Goal: Transaction & Acquisition: Purchase product/service

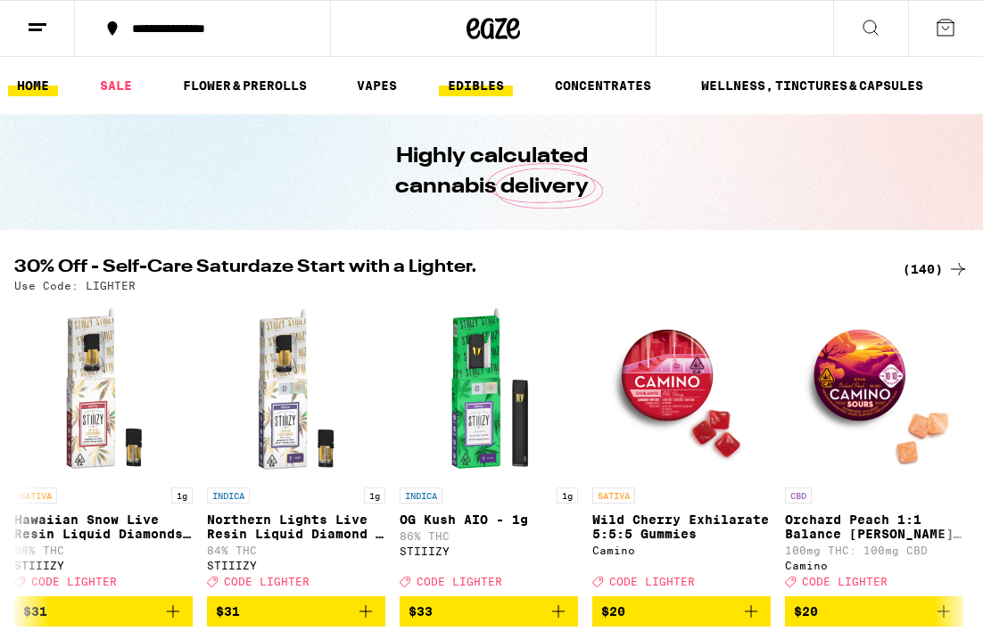
click at [476, 85] on link "EDIBLES" at bounding box center [476, 85] width 74 height 21
click at [476, 87] on link "EDIBLES" at bounding box center [476, 85] width 74 height 21
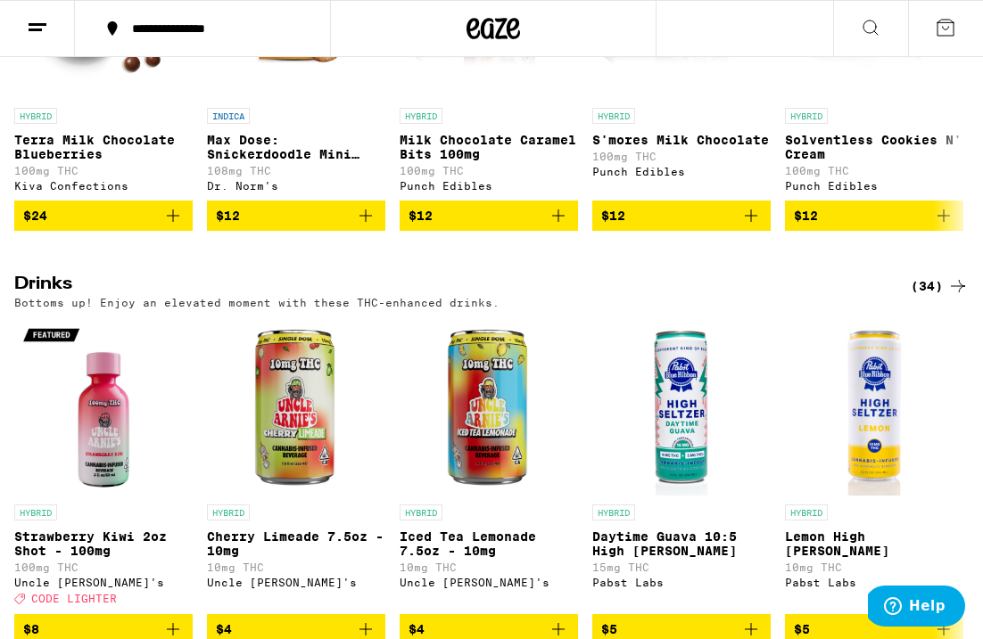
scroll to position [785, 0]
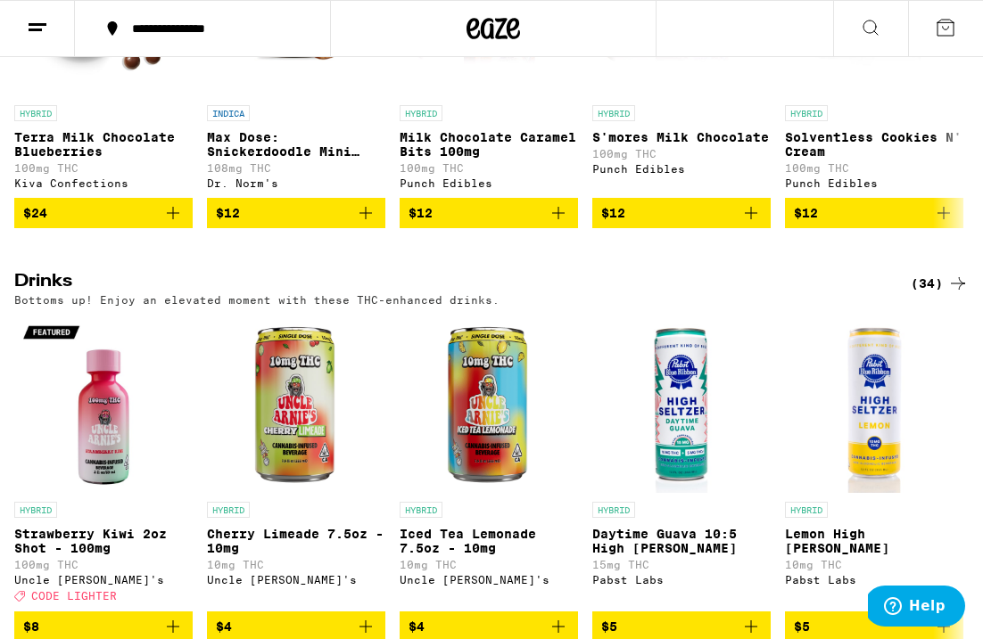
click at [925, 294] on div "(34)" at bounding box center [939, 283] width 58 height 21
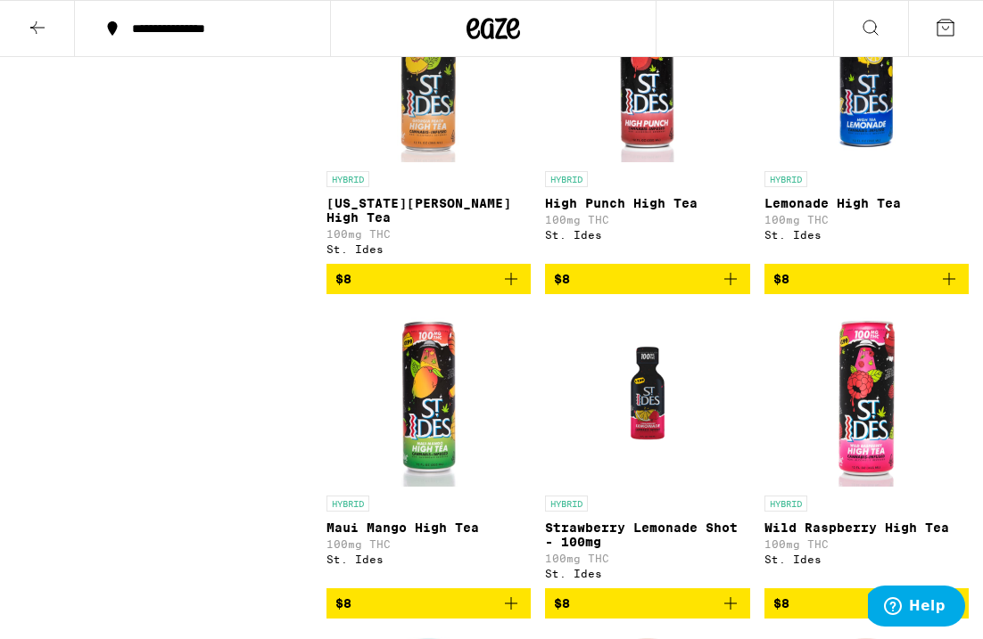
scroll to position [1632, 0]
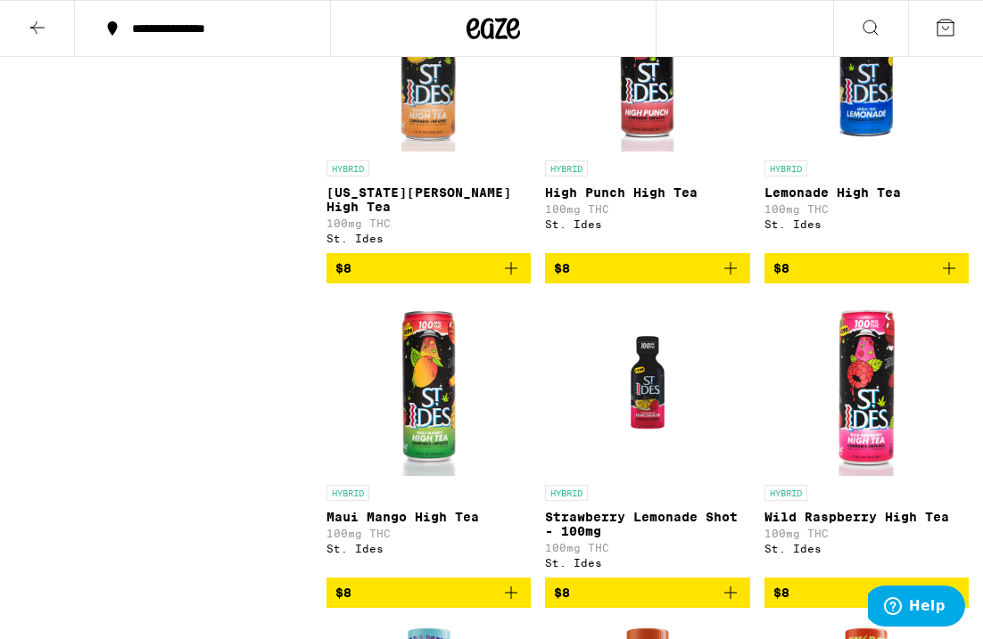
click at [508, 279] on icon "Add to bag" at bounding box center [510, 268] width 21 height 21
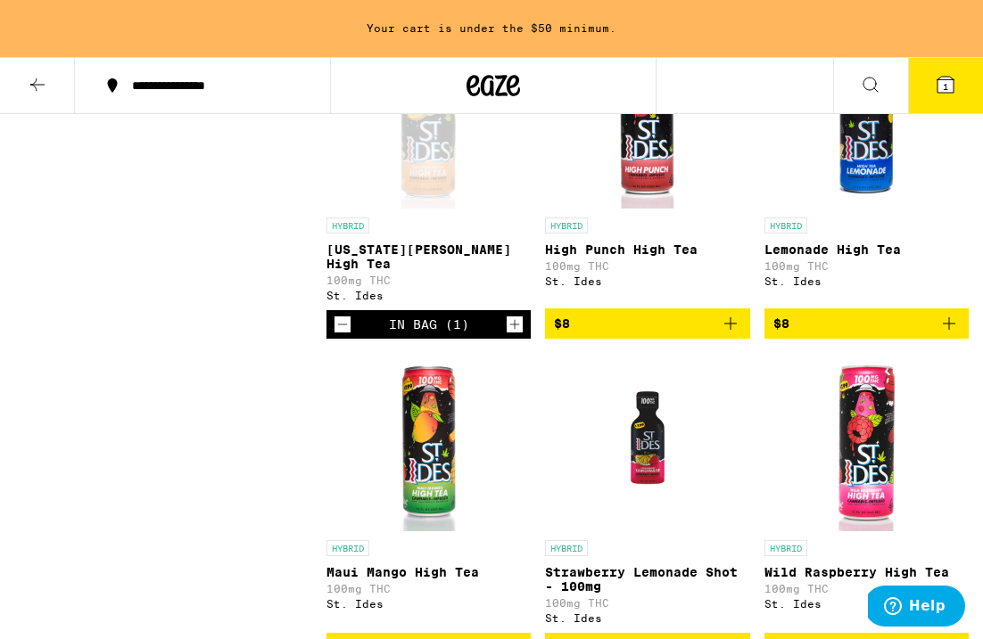
click at [519, 335] on icon "Increment" at bounding box center [514, 324] width 16 height 21
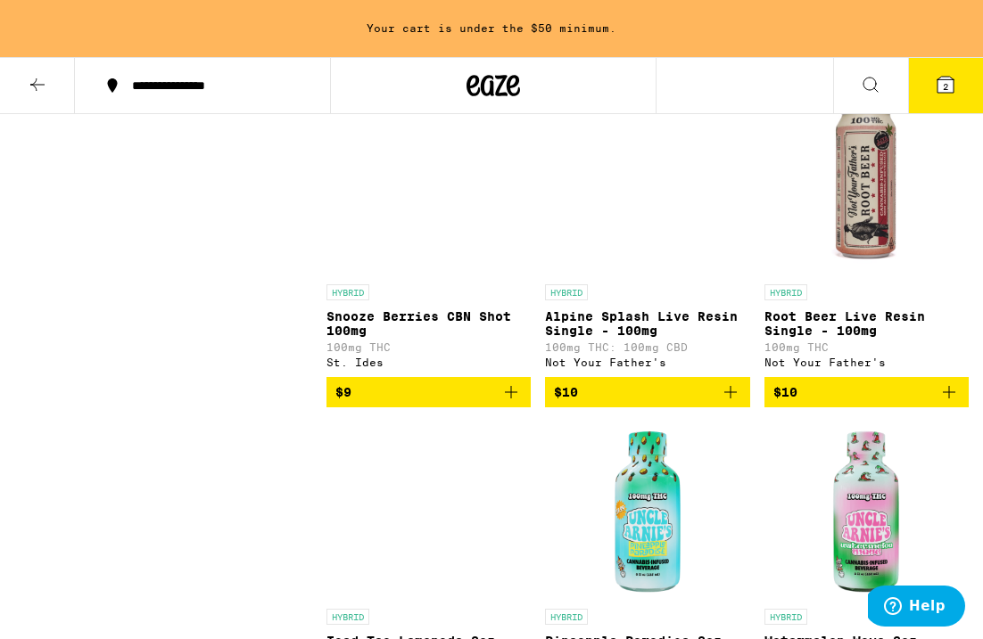
scroll to position [2613, 0]
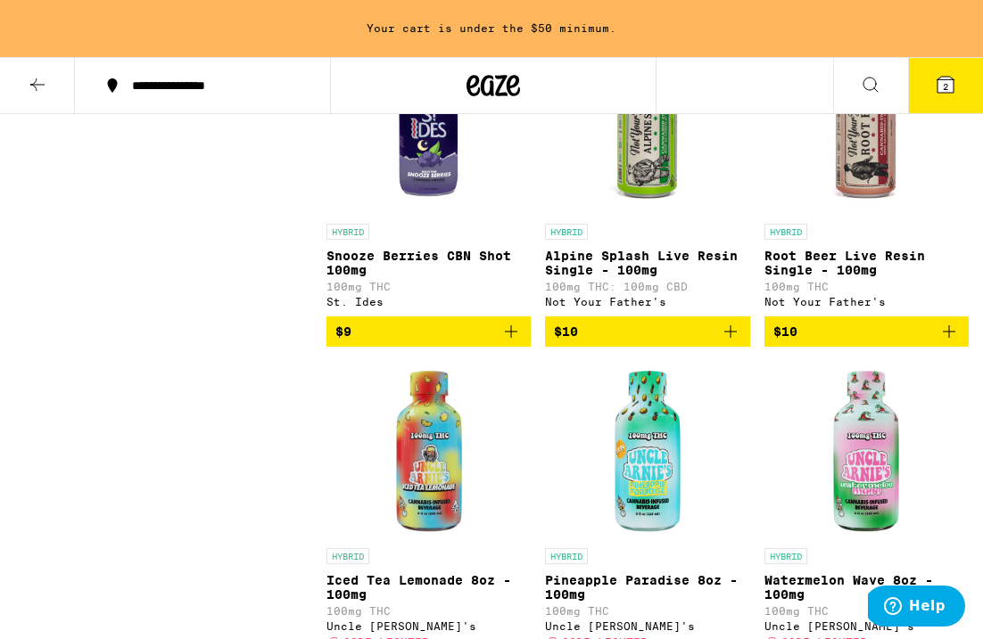
click at [942, 342] on icon "Add to bag" at bounding box center [948, 331] width 21 height 21
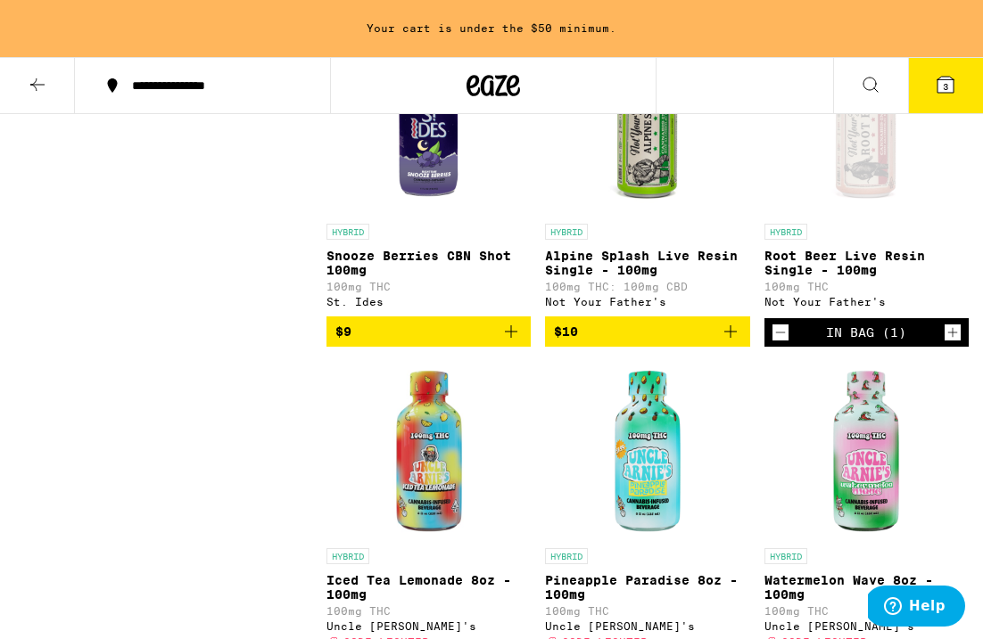
click at [943, 341] on button "Increment" at bounding box center [952, 333] width 18 height 18
click at [943, 90] on span "5" at bounding box center [944, 86] width 5 height 11
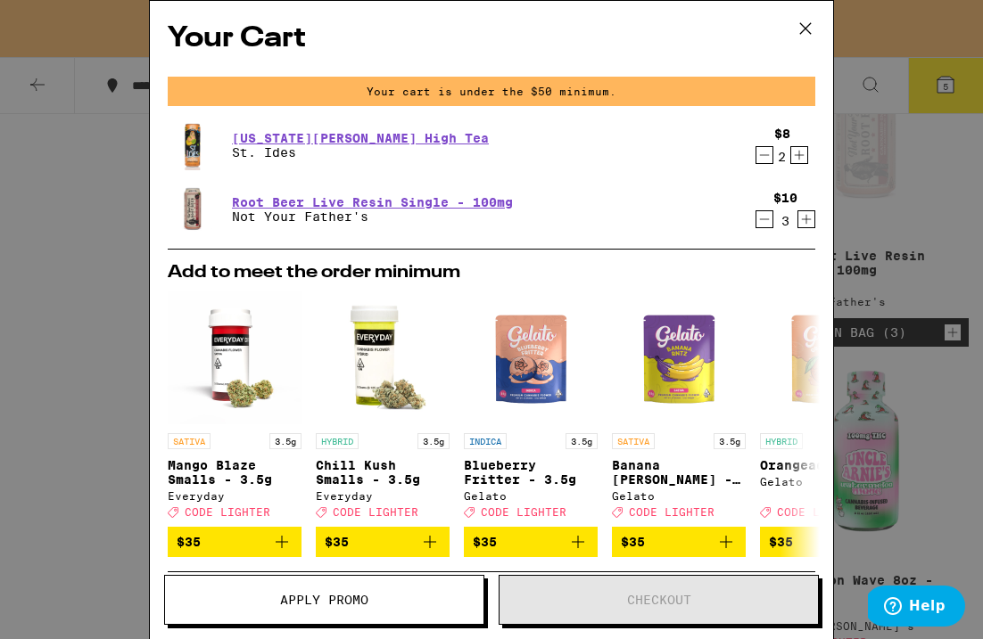
click at [806, 150] on icon "Increment" at bounding box center [799, 154] width 16 height 21
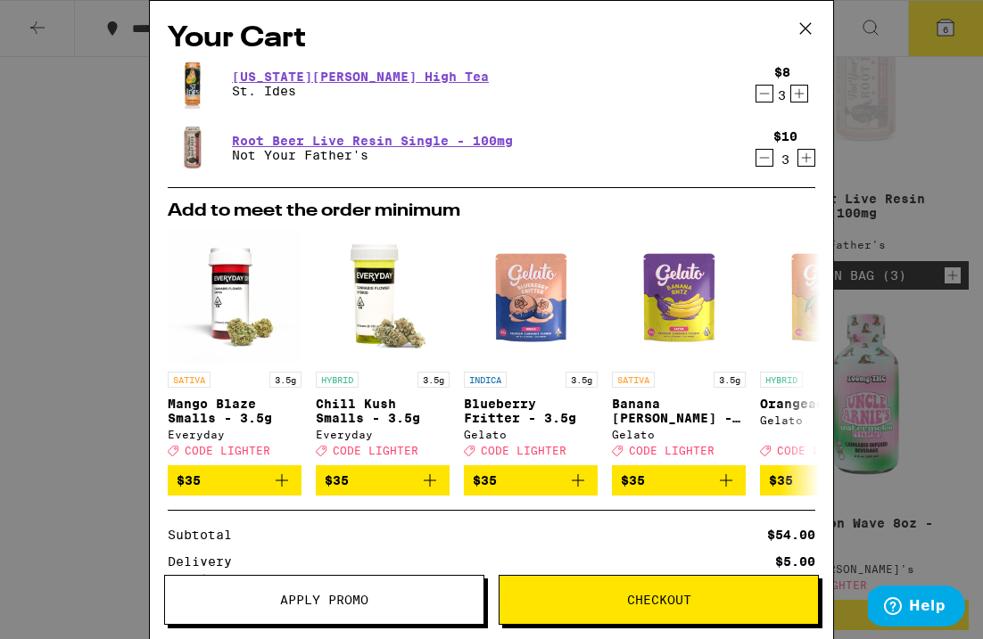
click at [766, 94] on icon "Decrement" at bounding box center [764, 93] width 16 height 21
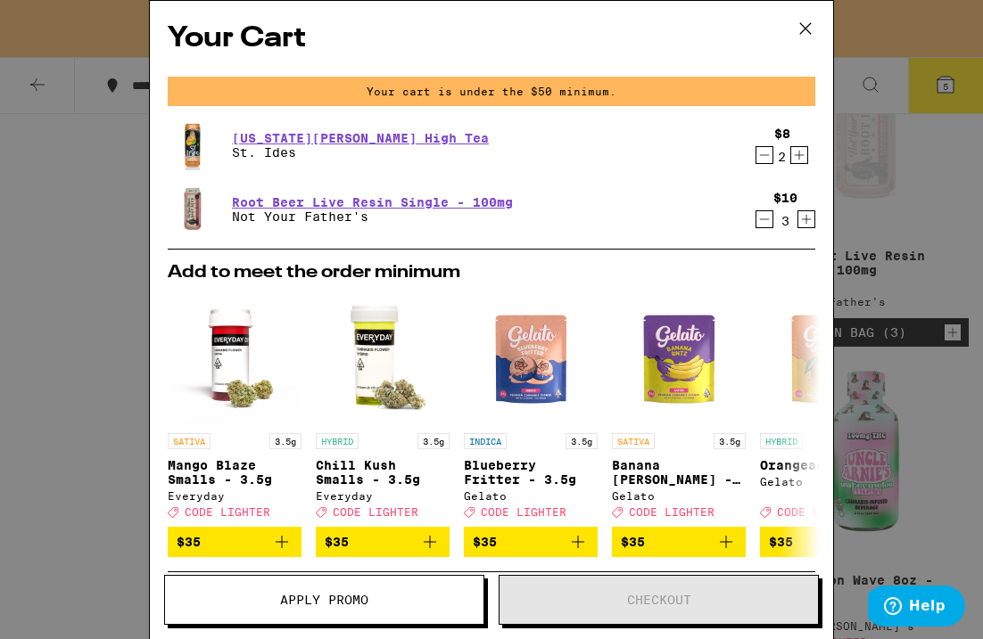
click at [792, 155] on icon "Increment" at bounding box center [799, 154] width 16 height 21
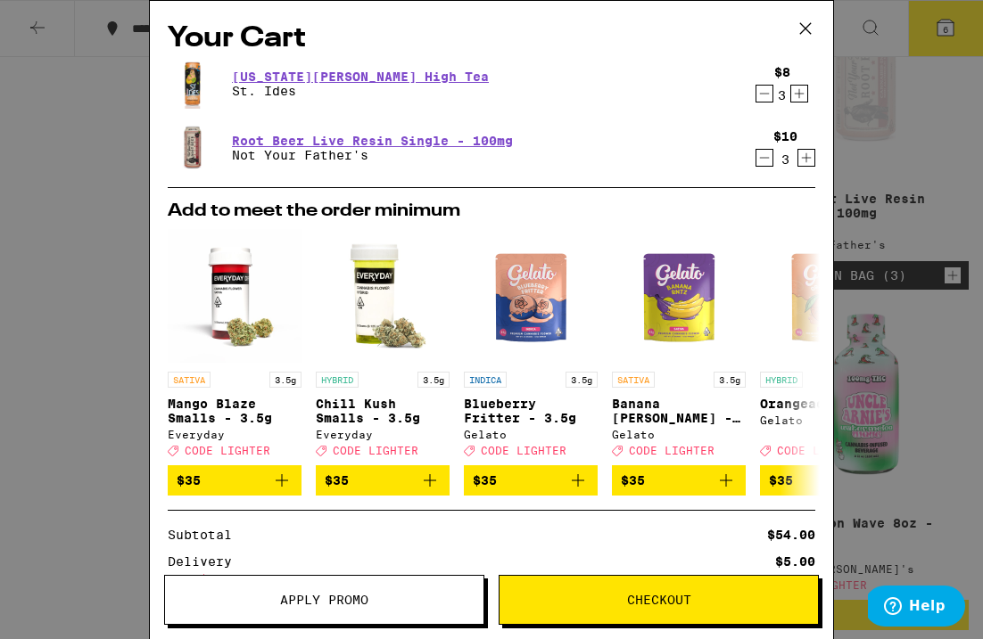
click at [618, 589] on button "Checkout" at bounding box center [658, 600] width 320 height 50
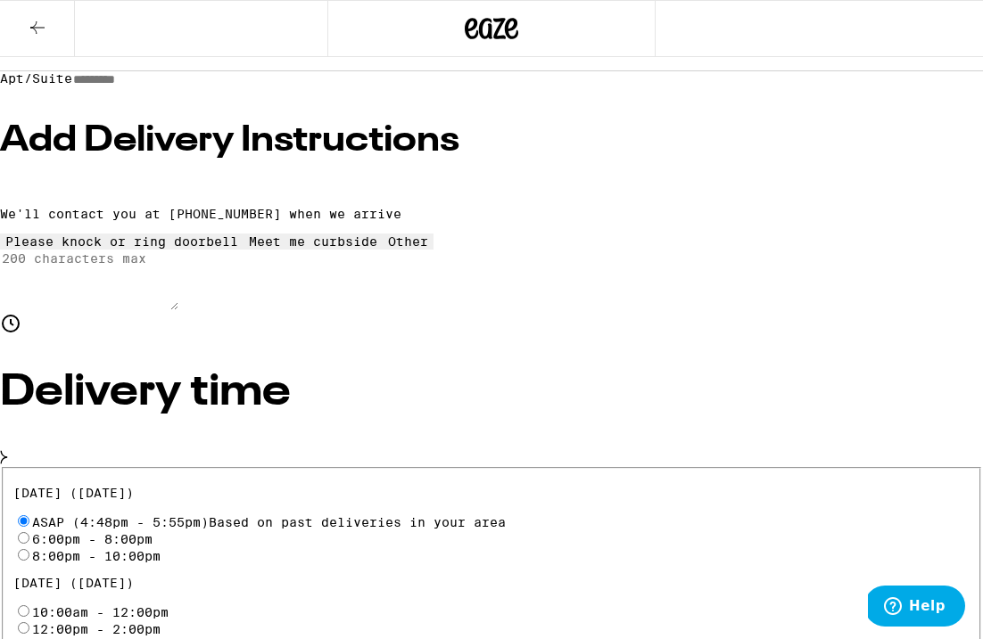
scroll to position [350, 0]
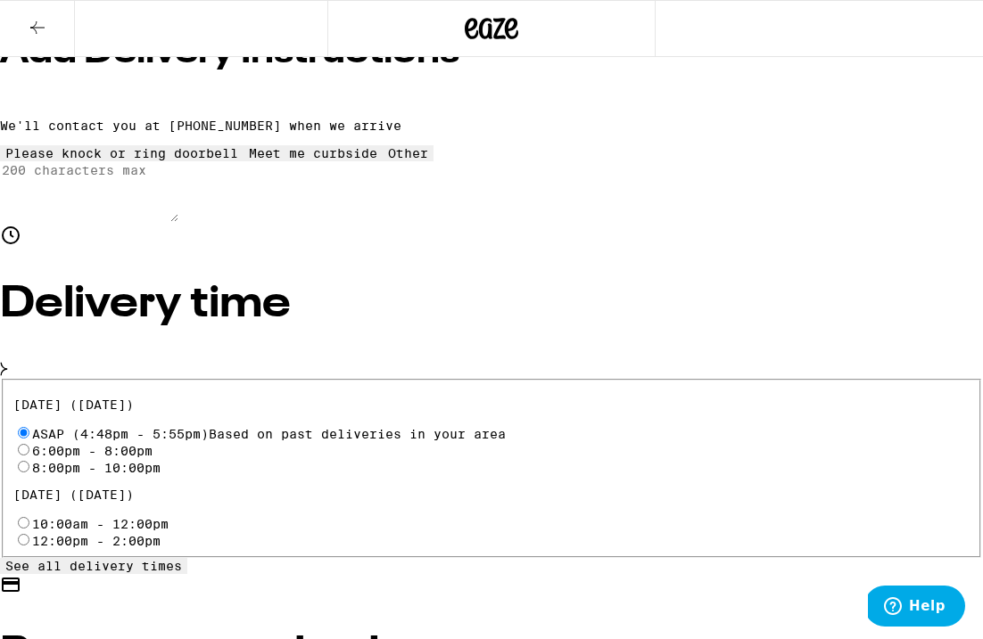
click at [29, 444] on input "6:00pm - 8:00pm" at bounding box center [24, 450] width 12 height 12
radio input "true"
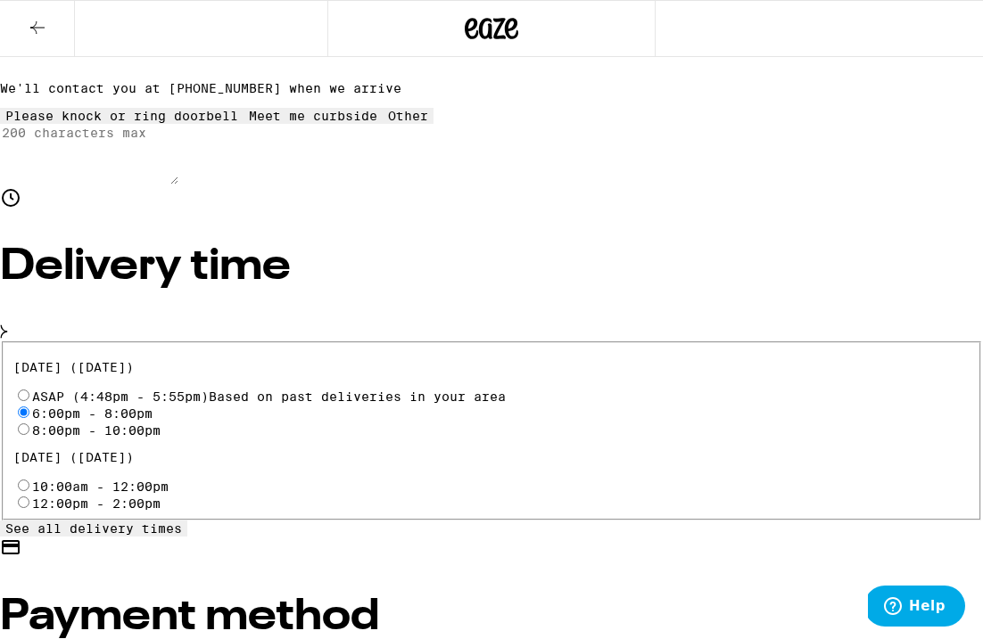
scroll to position [427, 0]
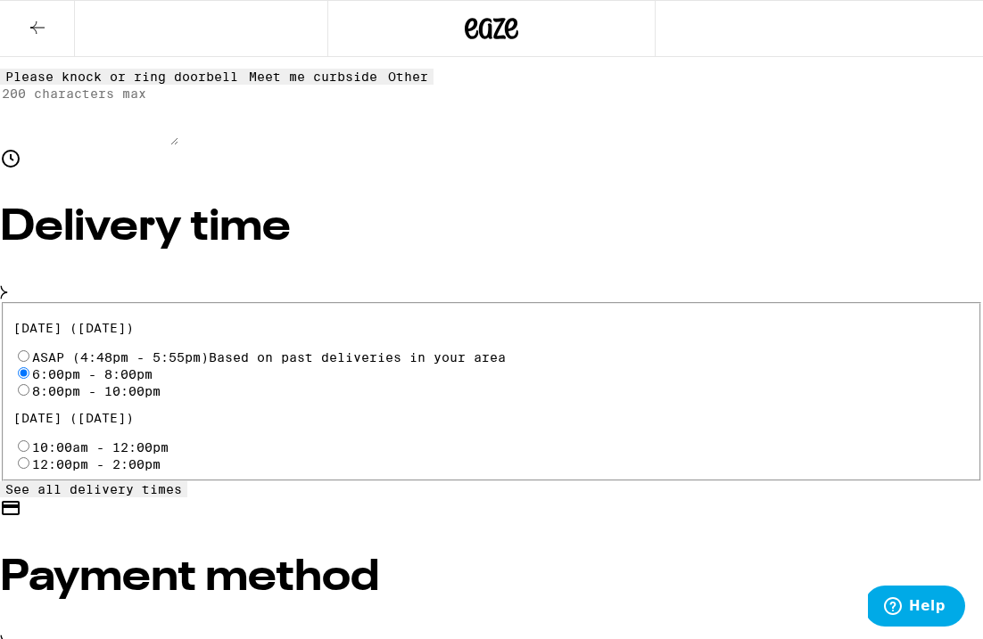
radio input "true"
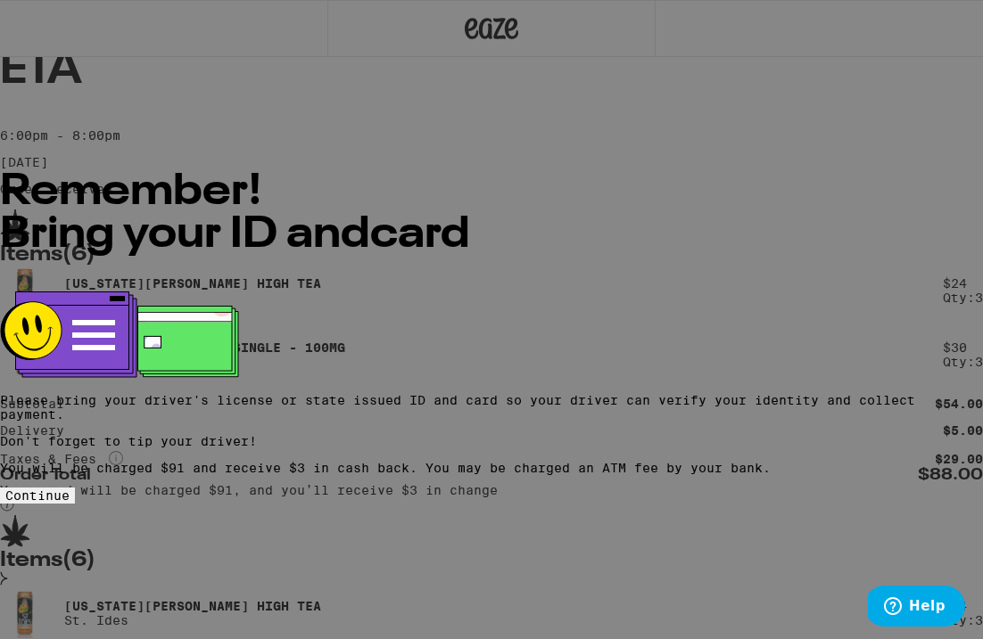
click at [75, 488] on button "Continue" at bounding box center [37, 496] width 75 height 16
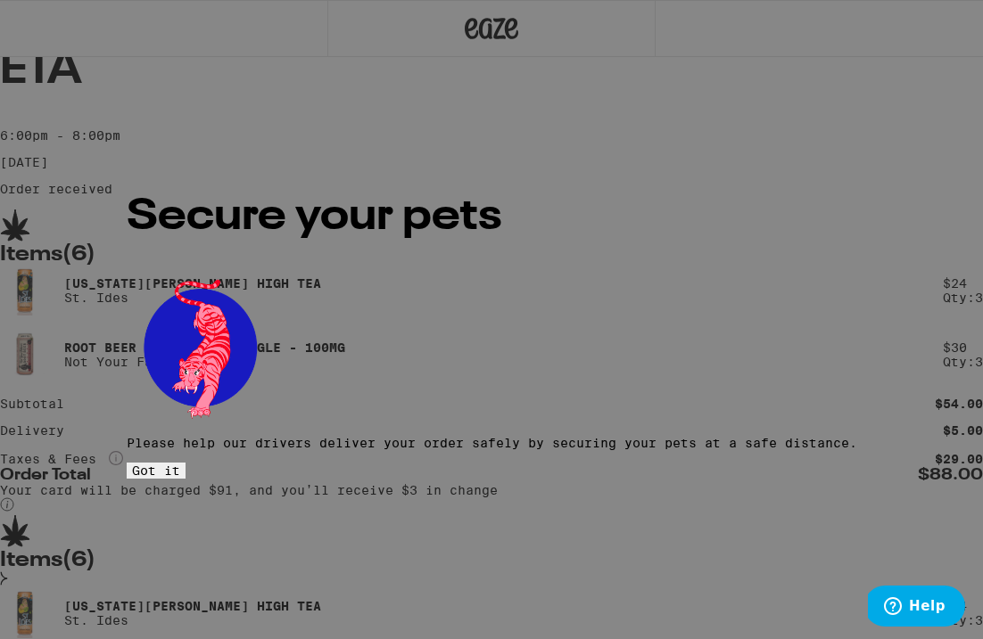
click at [185, 463] on button "Got it" at bounding box center [156, 471] width 59 height 16
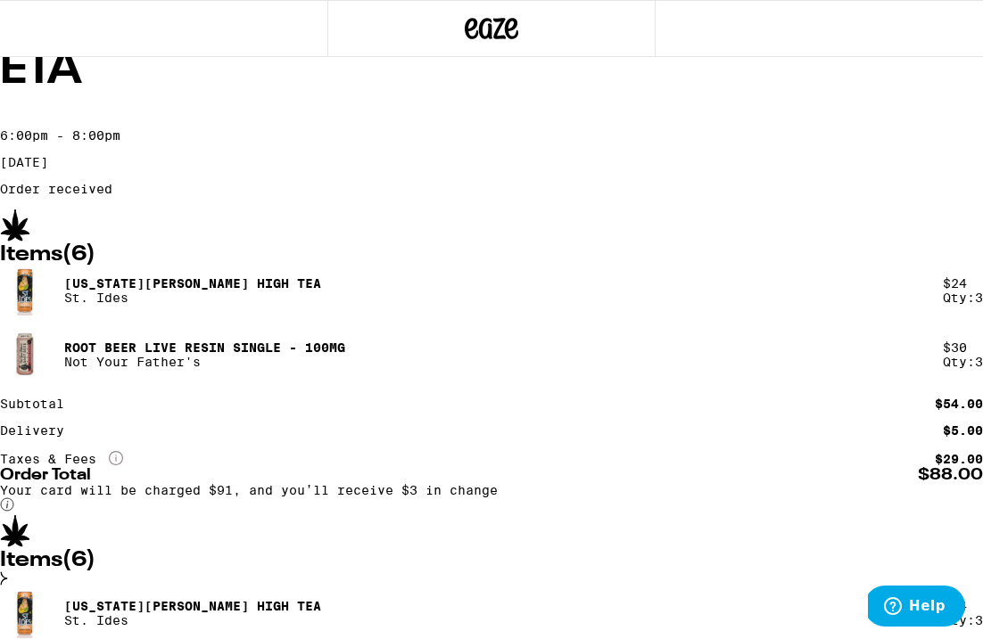
scroll to position [2, 0]
